Goal: Task Accomplishment & Management: Use online tool/utility

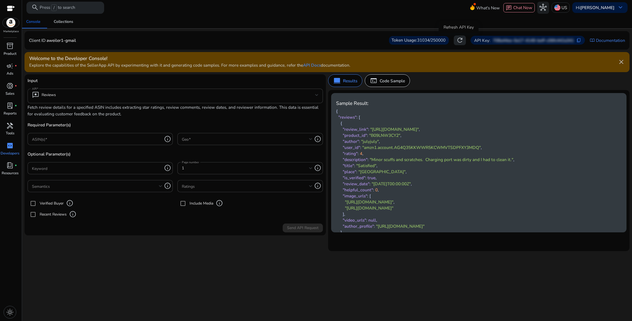
click at [458, 41] on span "refresh" at bounding box center [459, 40] width 7 height 7
click at [458, 40] on span "refresh" at bounding box center [459, 40] width 7 height 7
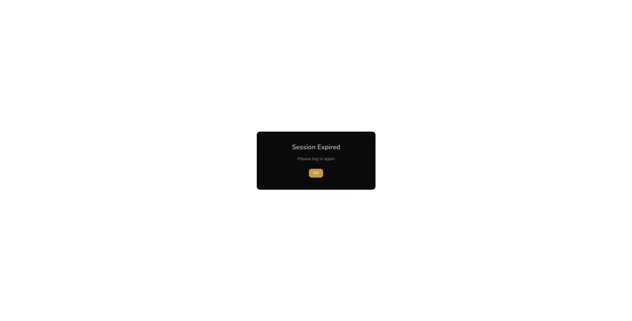
click at [315, 171] on span "OK" at bounding box center [316, 173] width 6 height 6
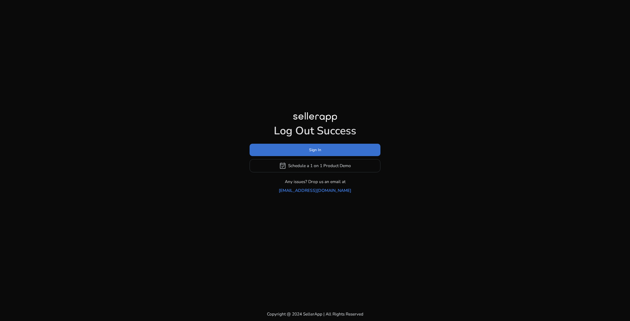
click at [313, 153] on span "Sign In" at bounding box center [315, 150] width 12 height 6
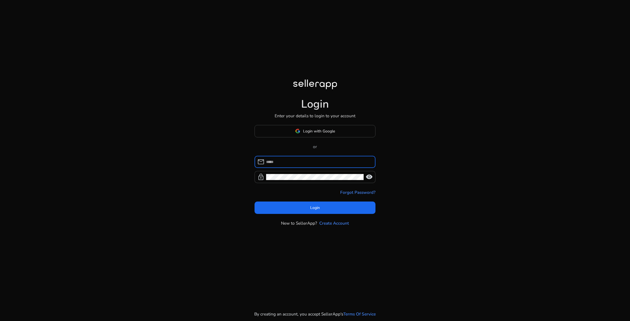
click at [297, 164] on input at bounding box center [318, 162] width 105 height 6
type input "**********"
click at [284, 174] on div at bounding box center [315, 177] width 98 height 12
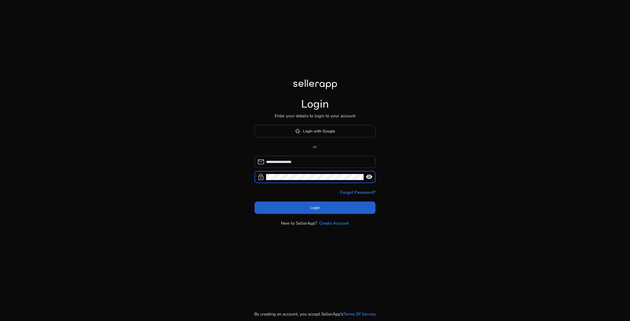
click at [318, 210] on span "Login" at bounding box center [315, 208] width 10 height 6
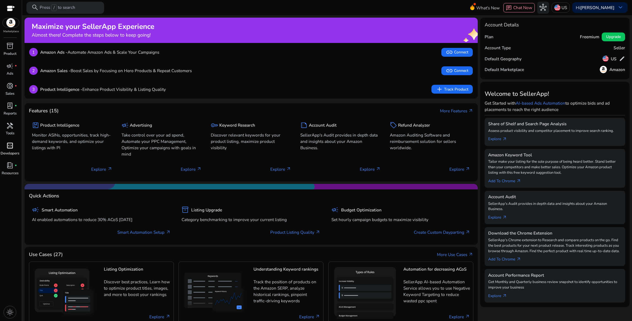
click at [13, 149] on span "code_blocks" at bounding box center [9, 145] width 7 height 7
